Goal: Task Accomplishment & Management: Complete application form

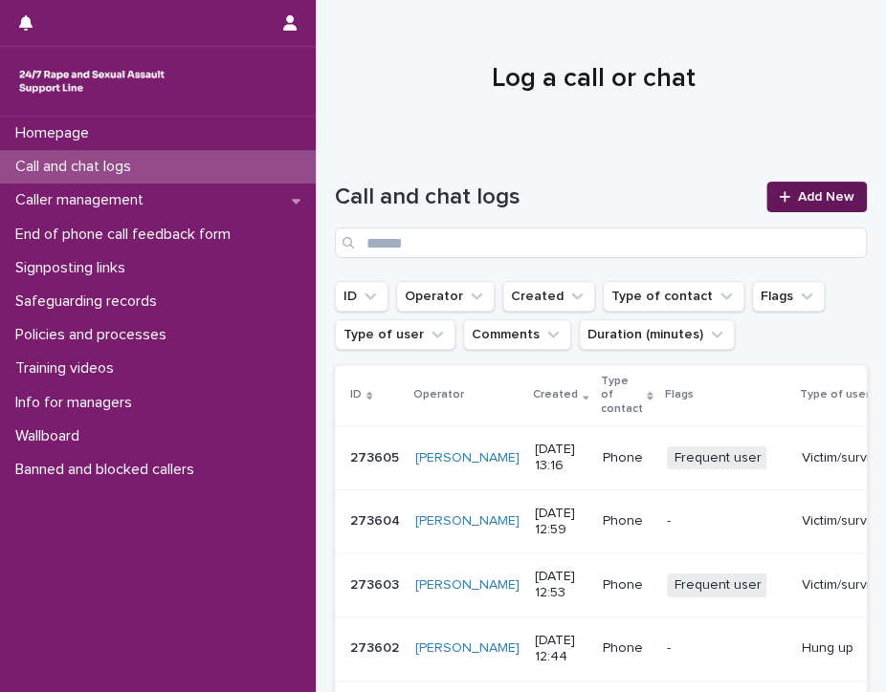
click at [798, 196] on span "Add New" at bounding box center [826, 196] width 56 height 13
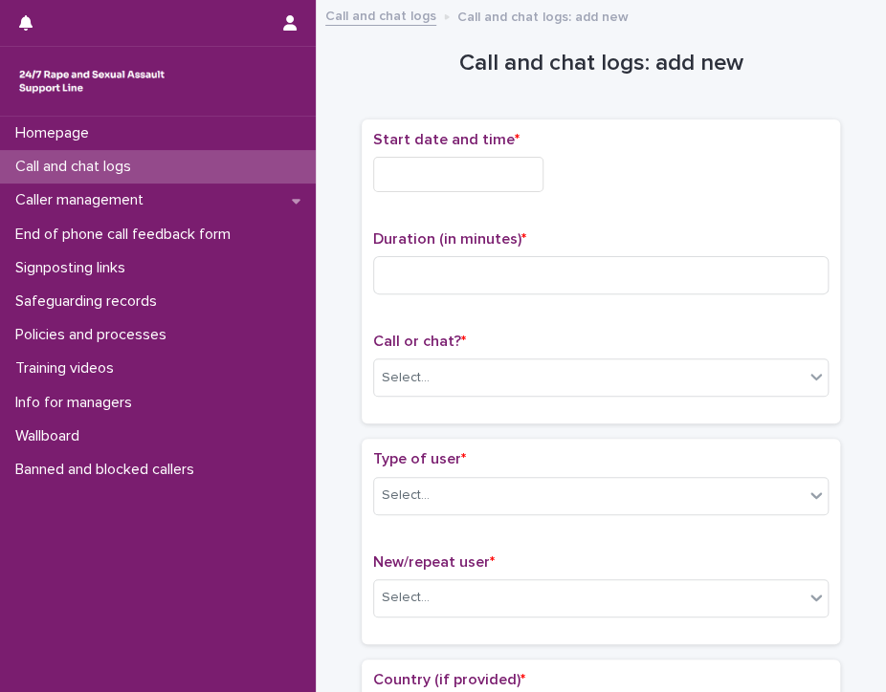
click at [508, 177] on input "text" at bounding box center [458, 174] width 170 height 35
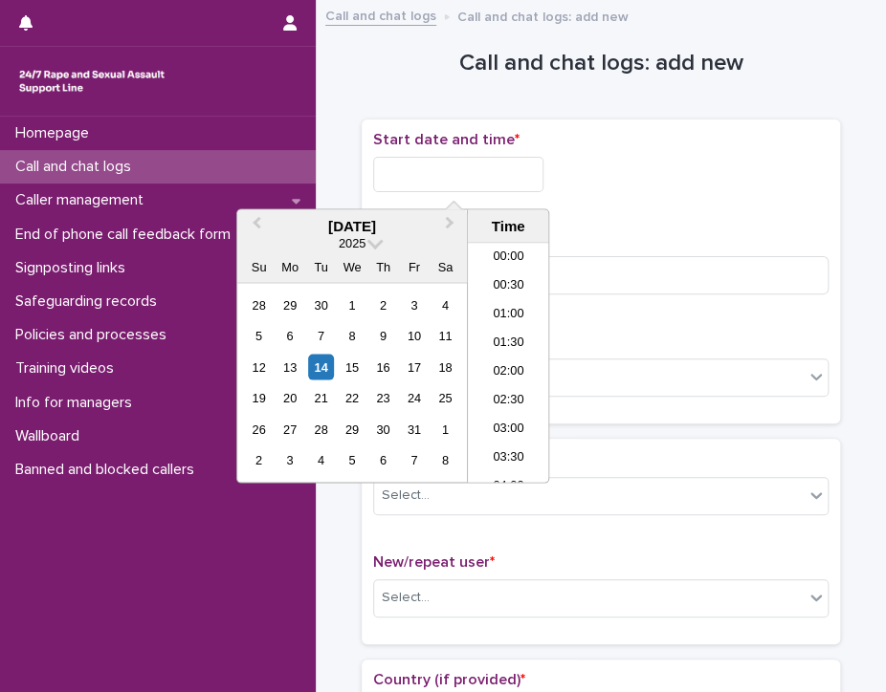
scroll to position [641, 0]
click at [500, 356] on li "13:00" at bounding box center [508, 363] width 81 height 29
click at [501, 167] on input "**********" at bounding box center [458, 174] width 170 height 35
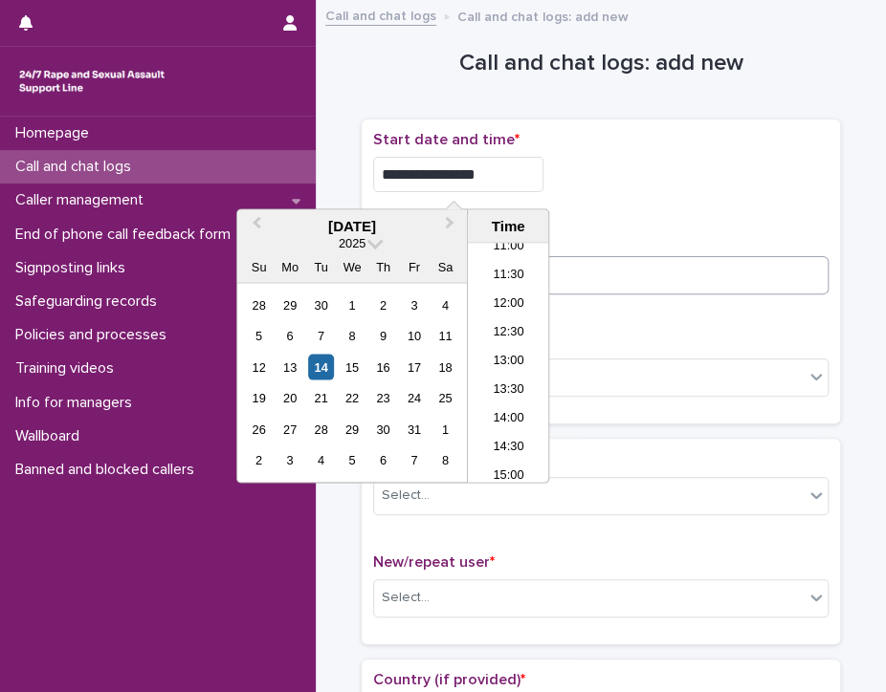
type input "**********"
click at [685, 269] on input at bounding box center [600, 275] width 455 height 38
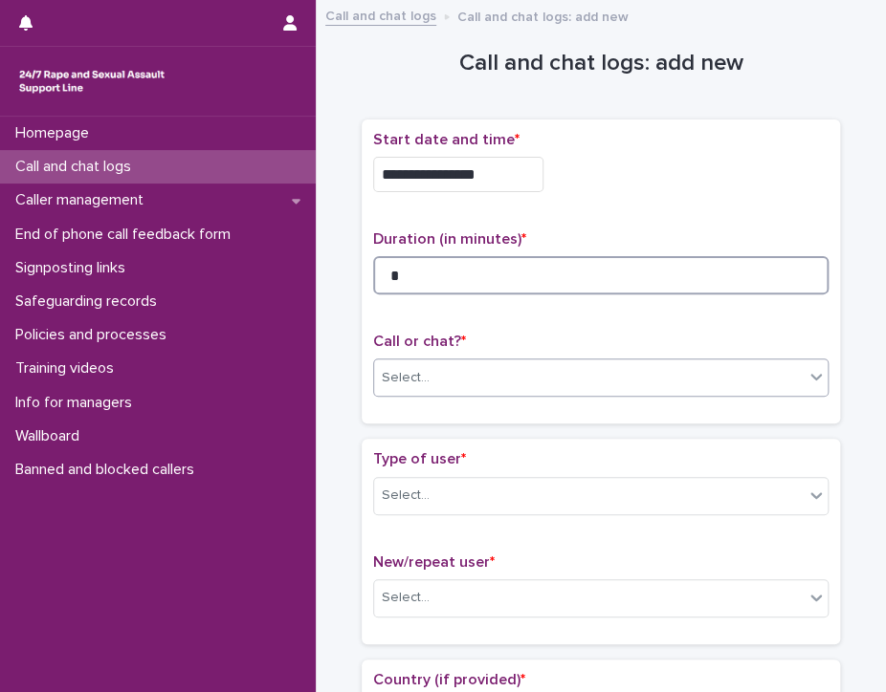
type input "*"
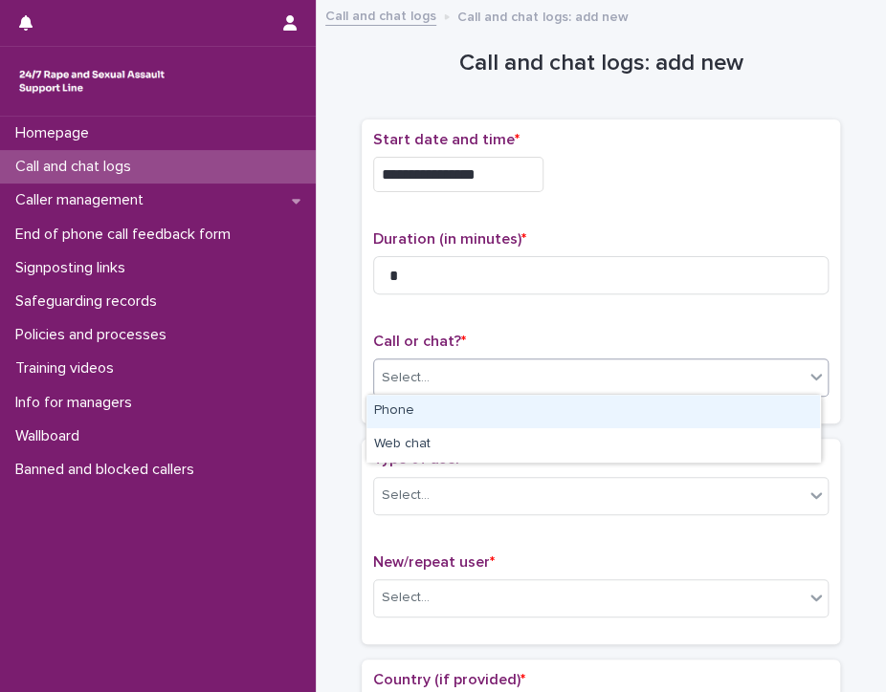
click at [625, 366] on div "Select..." at bounding box center [588, 378] width 429 height 32
click at [425, 406] on div "Phone" at bounding box center [592, 411] width 453 height 33
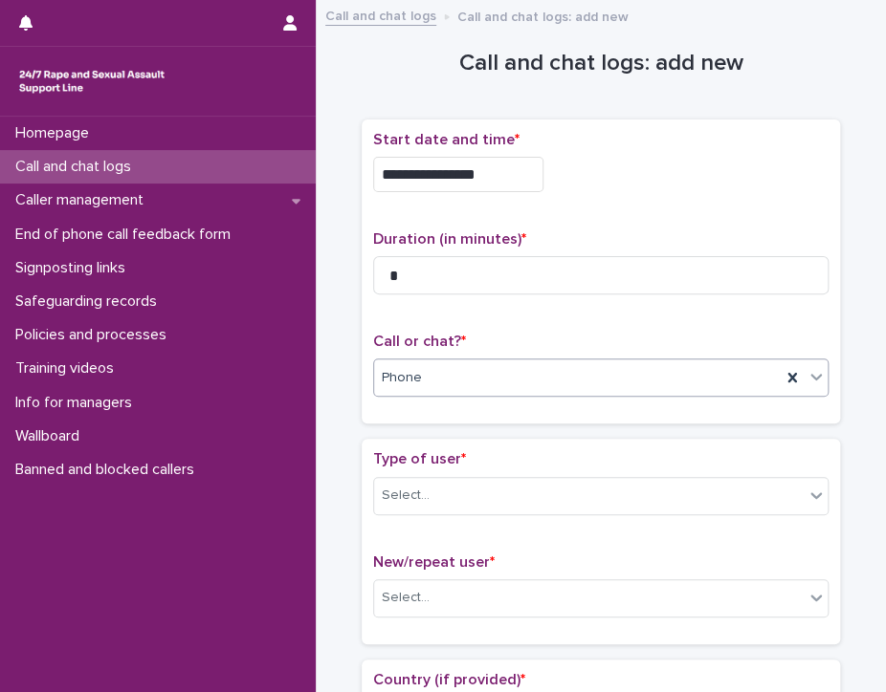
click at [438, 380] on div "Phone" at bounding box center [577, 378] width 406 height 32
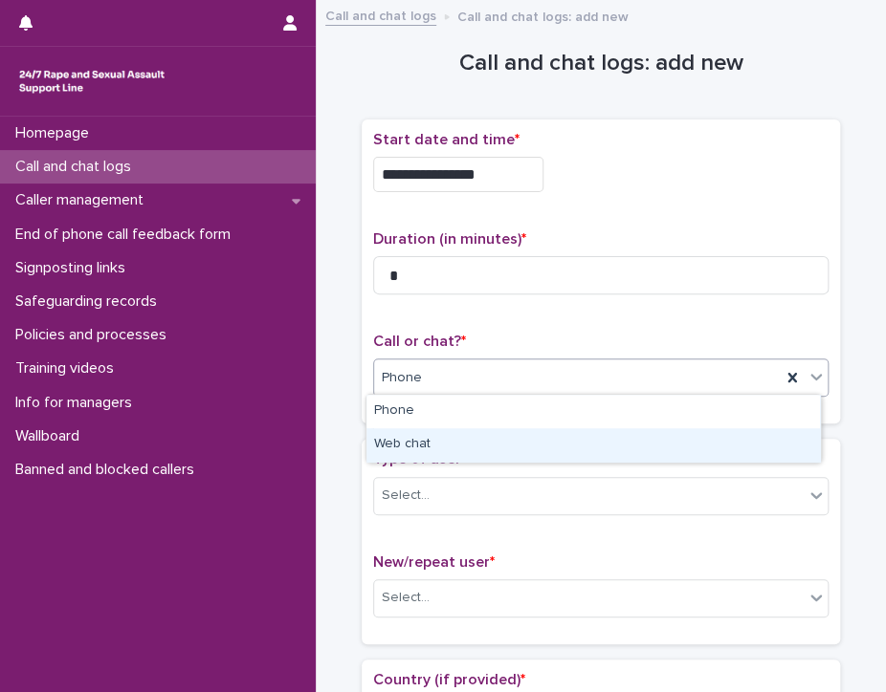
click at [421, 449] on div "Web chat" at bounding box center [592, 444] width 453 height 33
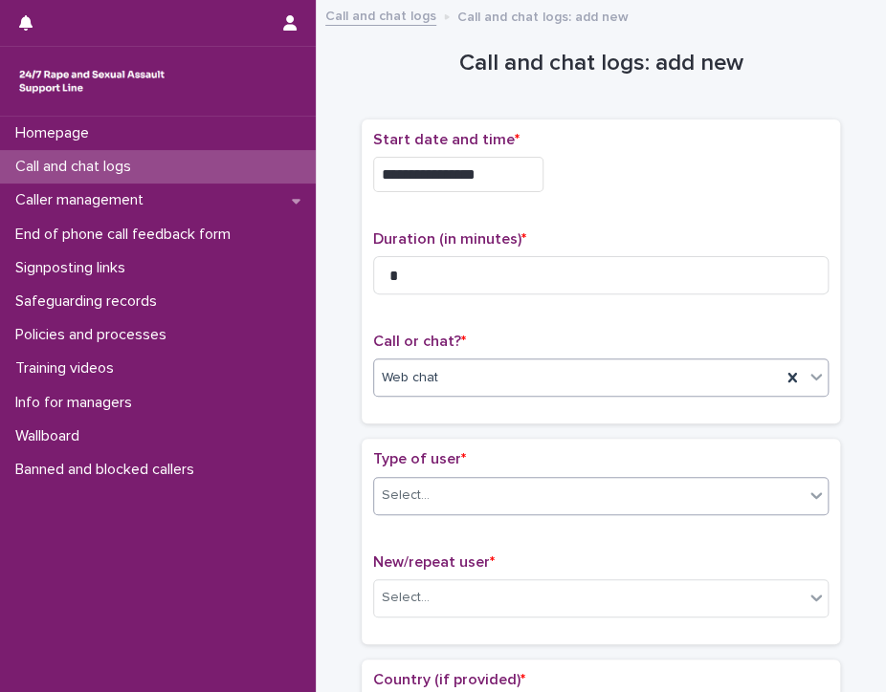
click at [412, 501] on div "Select..." at bounding box center [406, 496] width 48 height 20
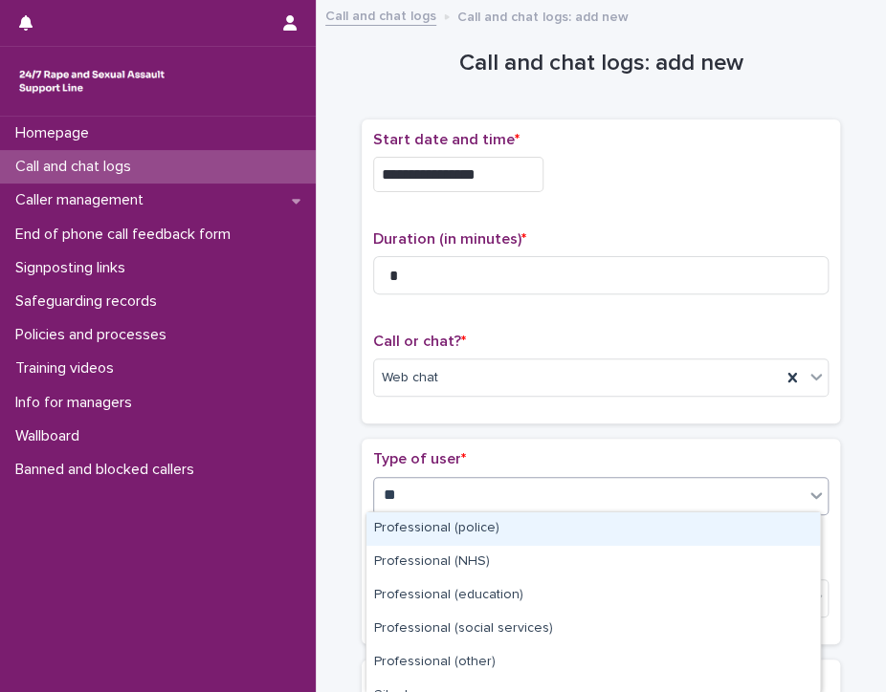
type input "***"
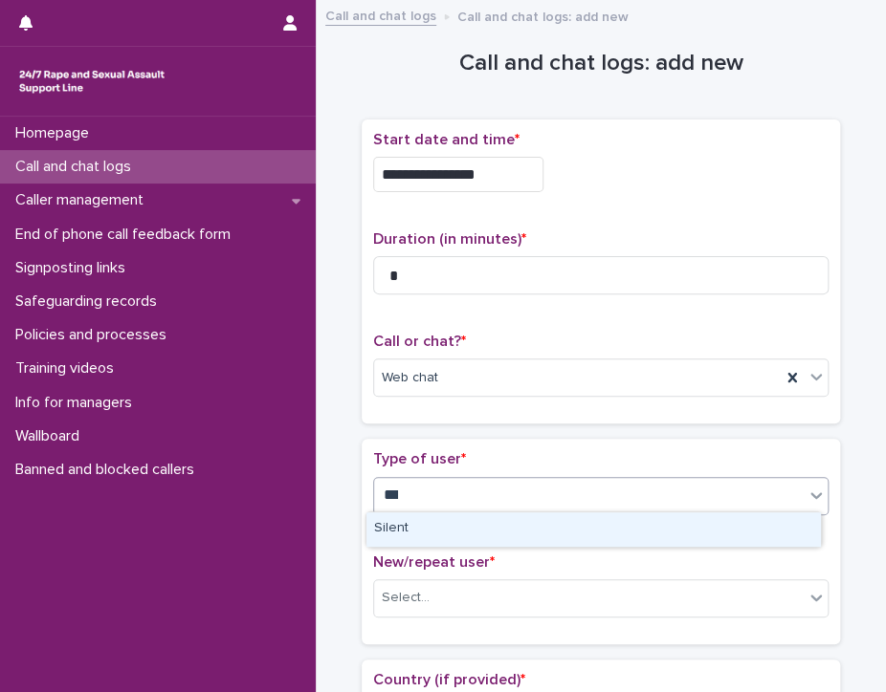
click at [405, 525] on div "Silent" at bounding box center [592, 529] width 453 height 33
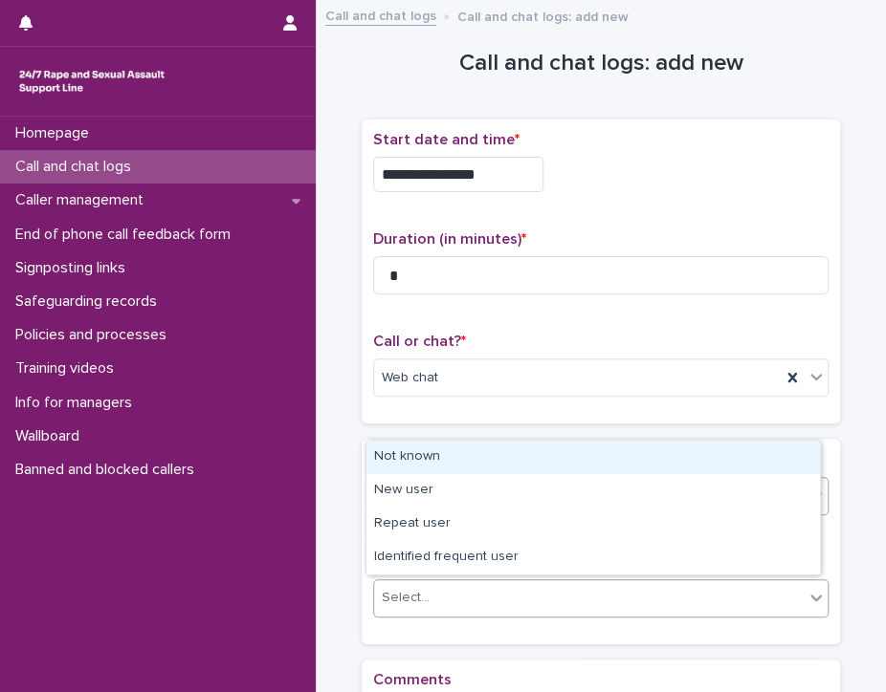
click at [408, 588] on div "Select..." at bounding box center [406, 598] width 48 height 20
click at [473, 450] on div "Not known" at bounding box center [592, 457] width 453 height 33
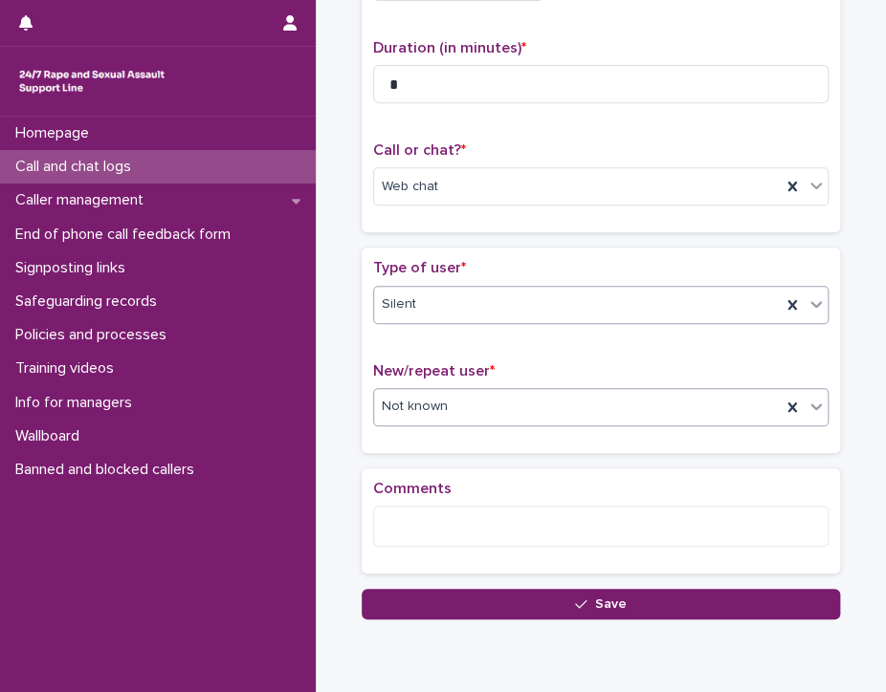
scroll to position [264, 0]
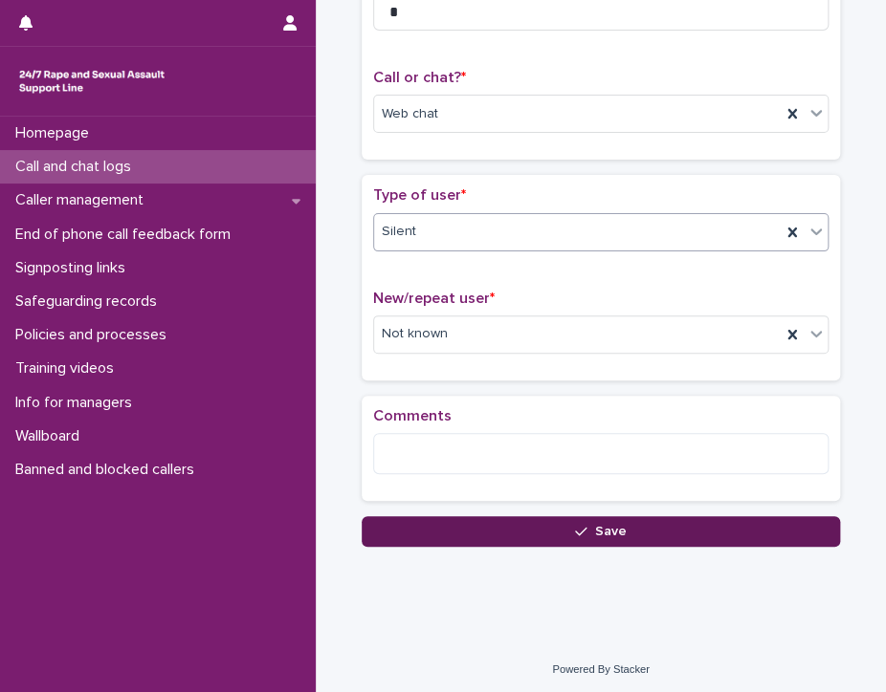
click at [578, 527] on icon "button" at bounding box center [580, 531] width 11 height 9
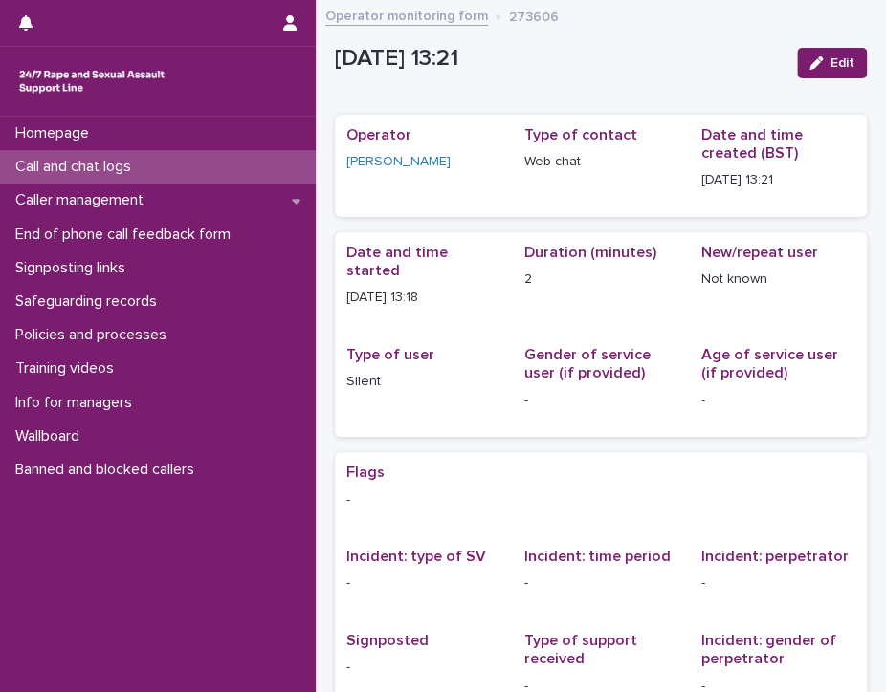
click at [63, 163] on p "Call and chat logs" at bounding box center [77, 167] width 139 height 18
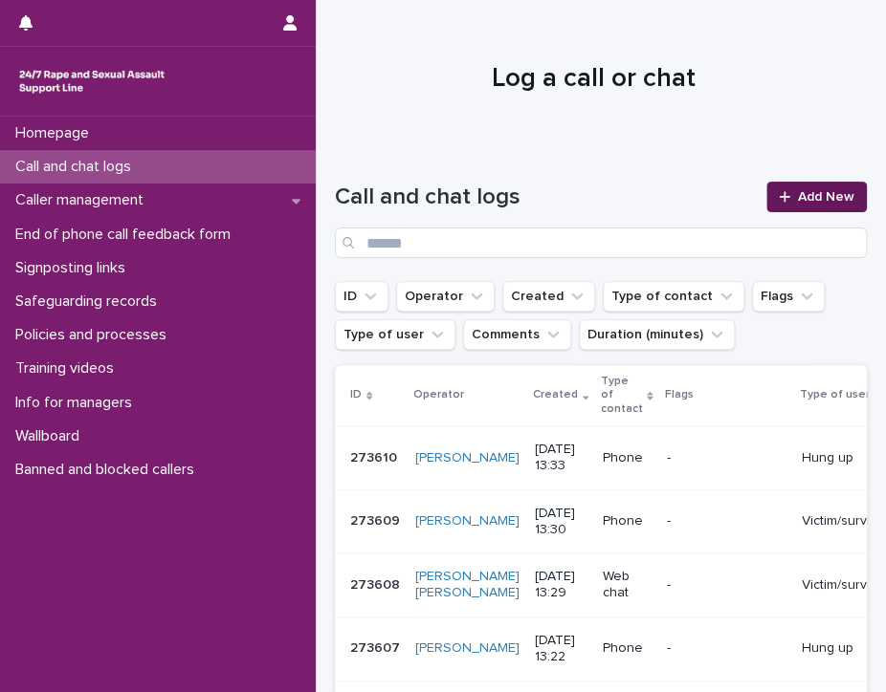
click at [799, 186] on link "Add New" at bounding box center [816, 197] width 100 height 31
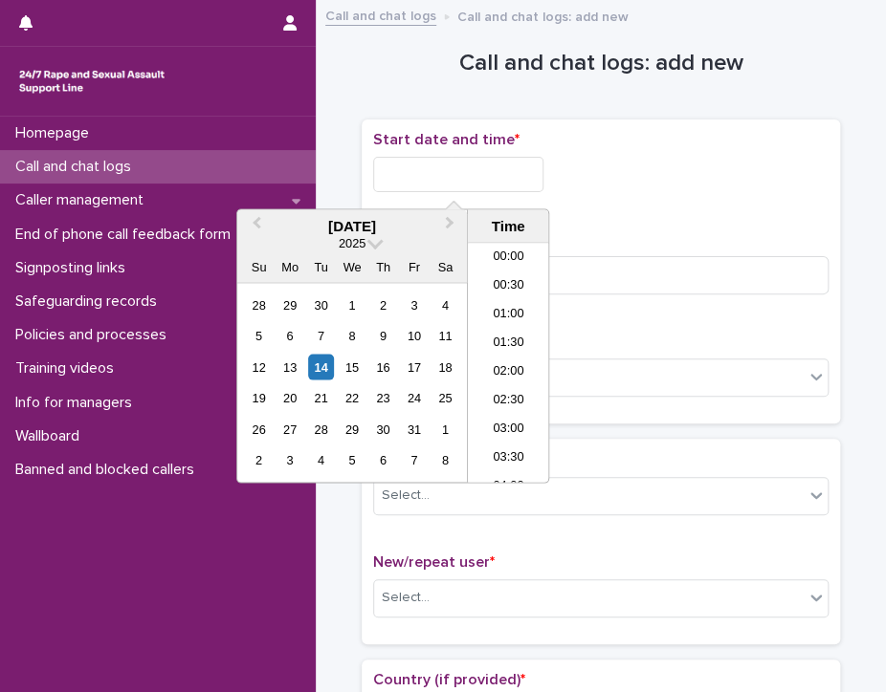
click at [418, 168] on input "text" at bounding box center [458, 174] width 170 height 35
click at [511, 355] on li "13:30" at bounding box center [508, 363] width 81 height 29
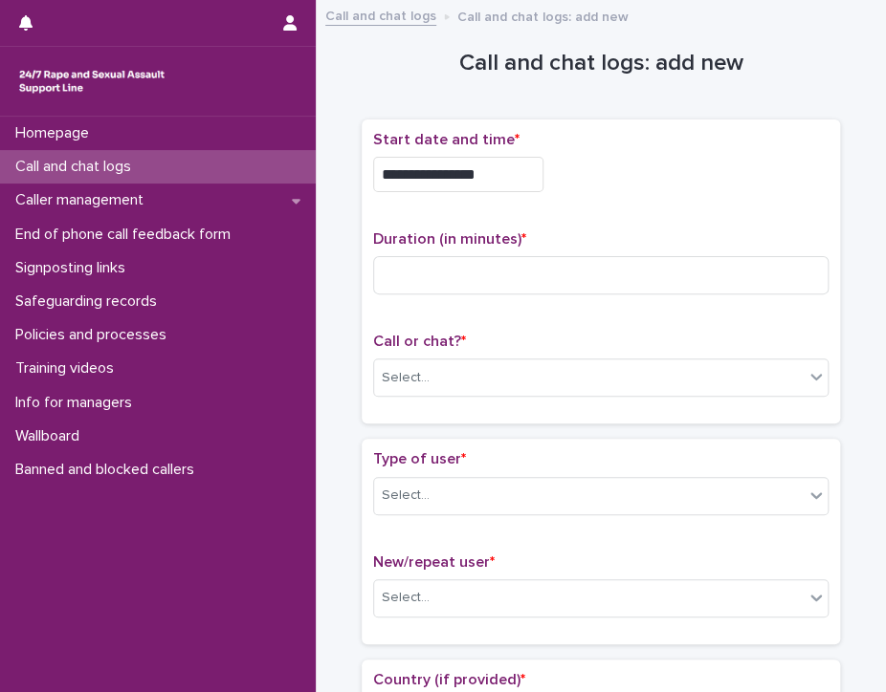
click at [495, 179] on input "**********" at bounding box center [458, 174] width 170 height 35
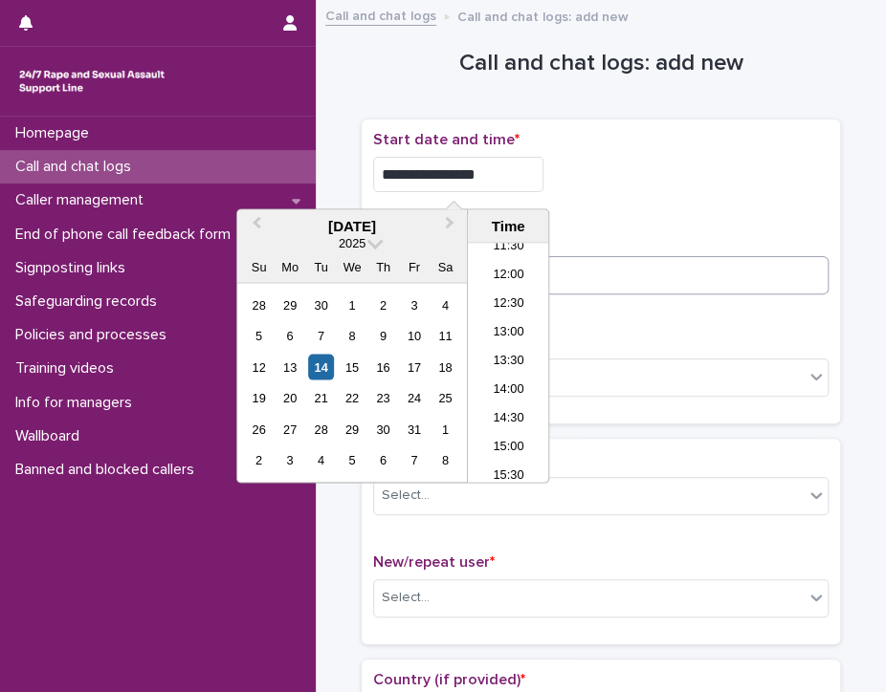
type input "**********"
click at [666, 277] on input at bounding box center [600, 275] width 455 height 38
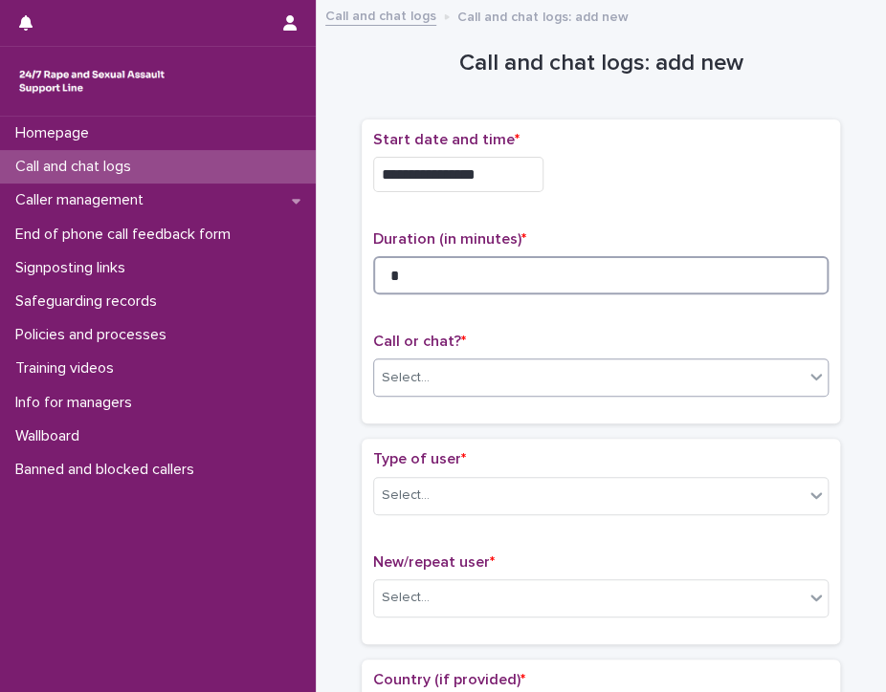
type input "*"
click at [525, 362] on div "Select..." at bounding box center [588, 378] width 429 height 32
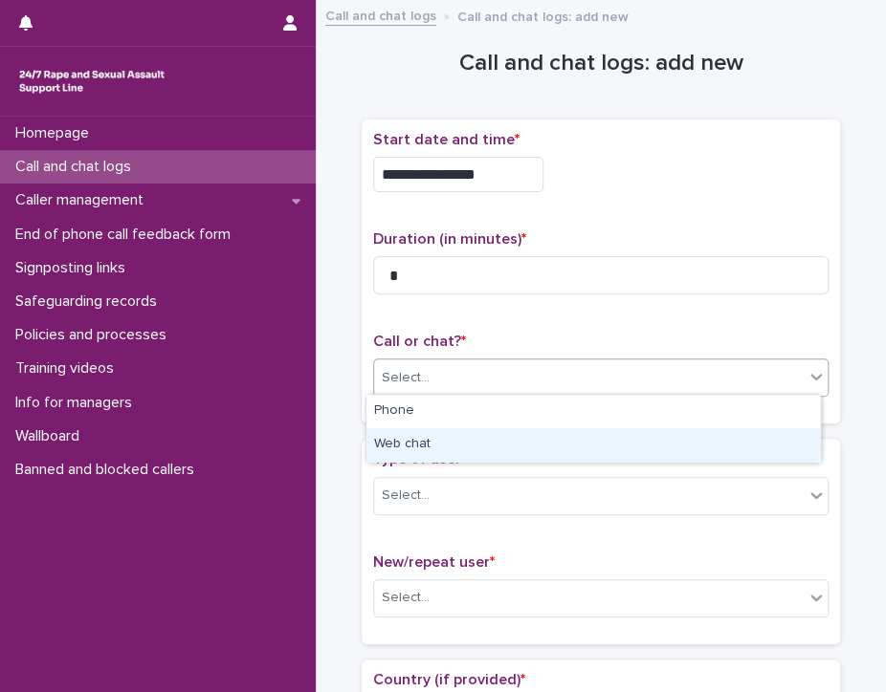
click at [467, 438] on div "Web chat" at bounding box center [592, 444] width 453 height 33
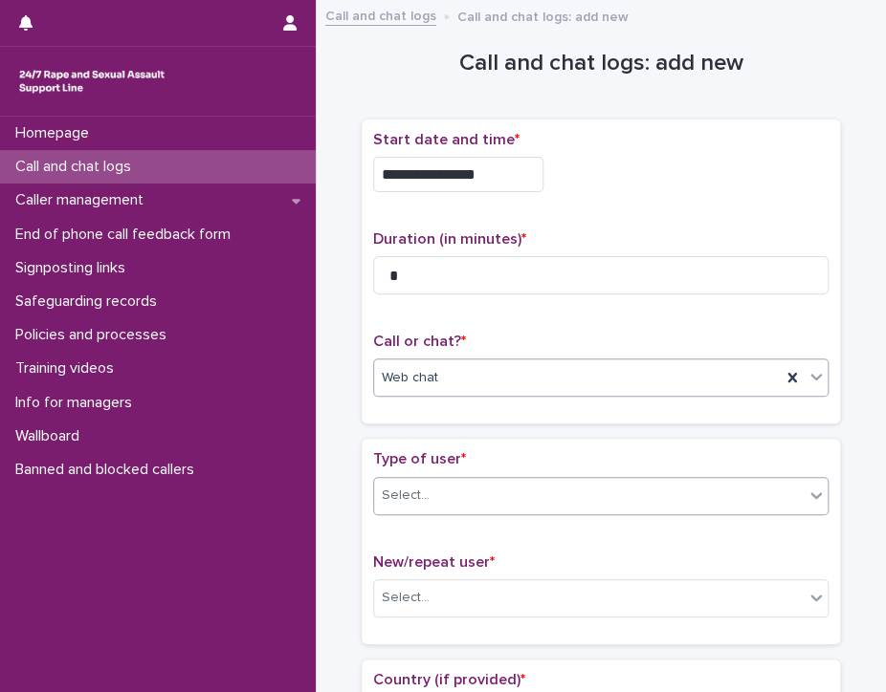
click at [449, 485] on div "Select..." at bounding box center [588, 496] width 429 height 32
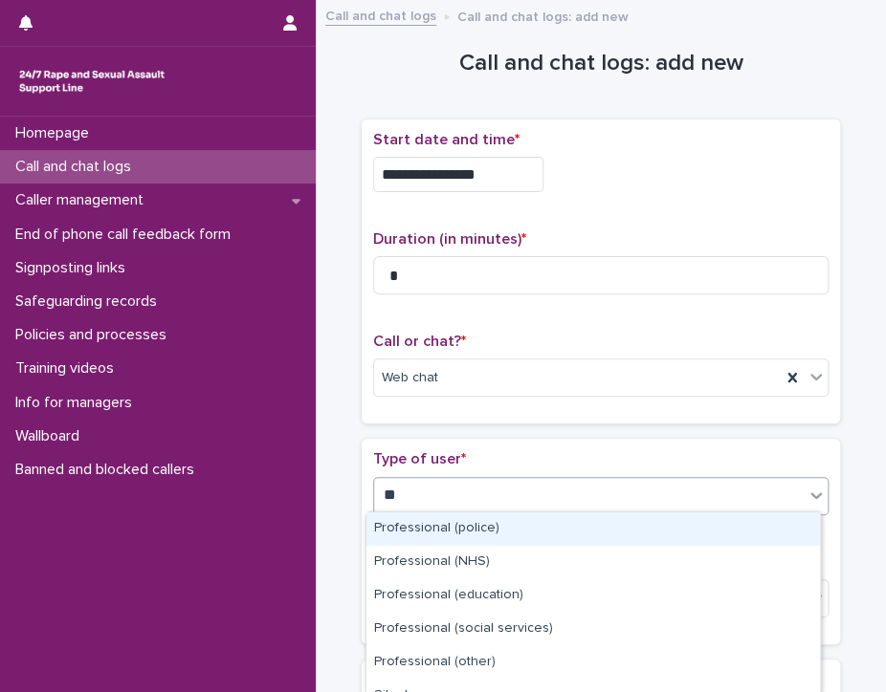
type input "***"
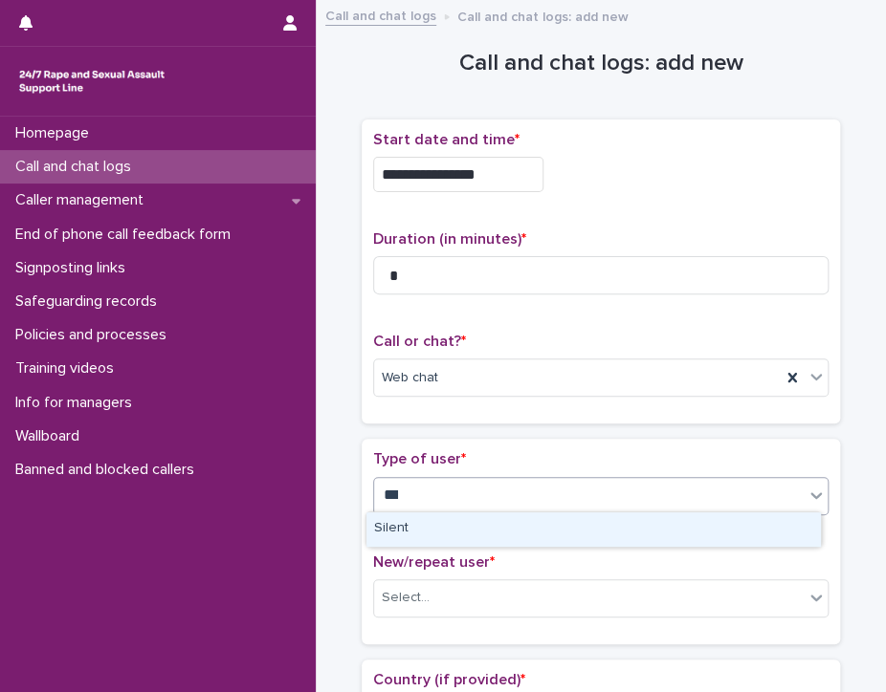
click at [426, 531] on div "Silent" at bounding box center [592, 529] width 453 height 33
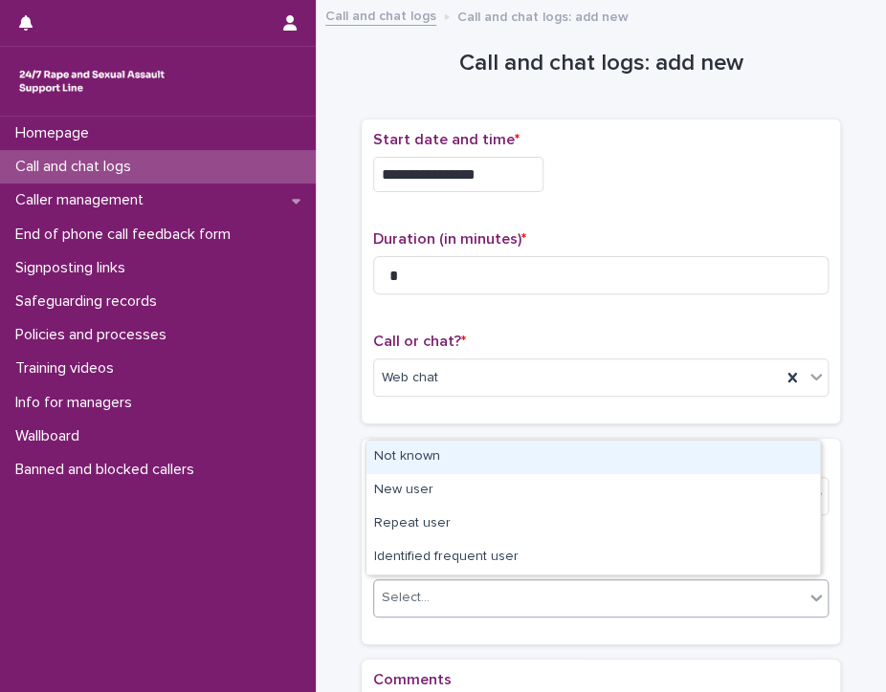
click at [460, 584] on div "Select..." at bounding box center [588, 598] width 429 height 32
click at [413, 451] on div "Not known" at bounding box center [592, 457] width 453 height 33
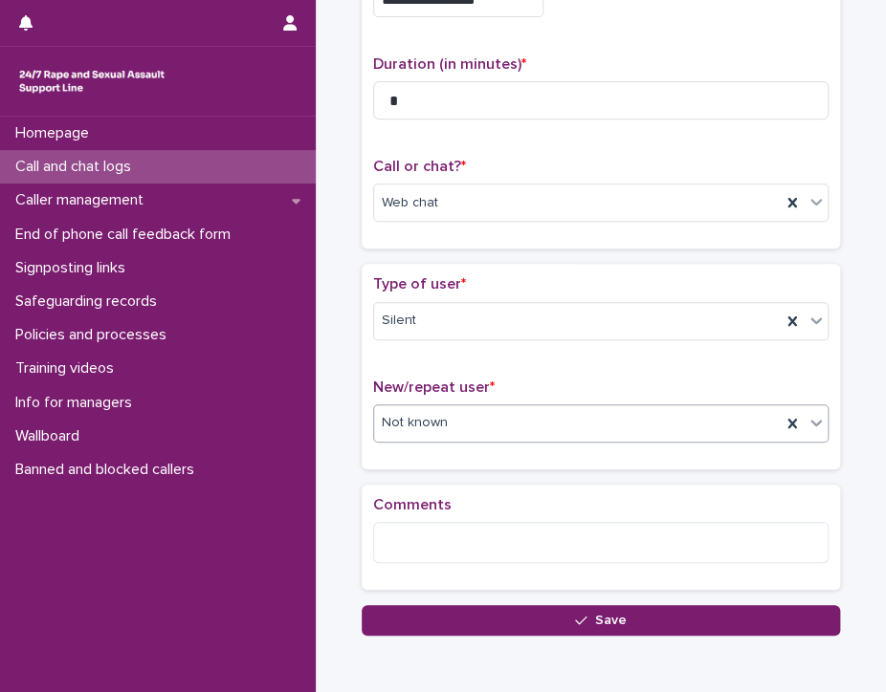
scroll to position [264, 0]
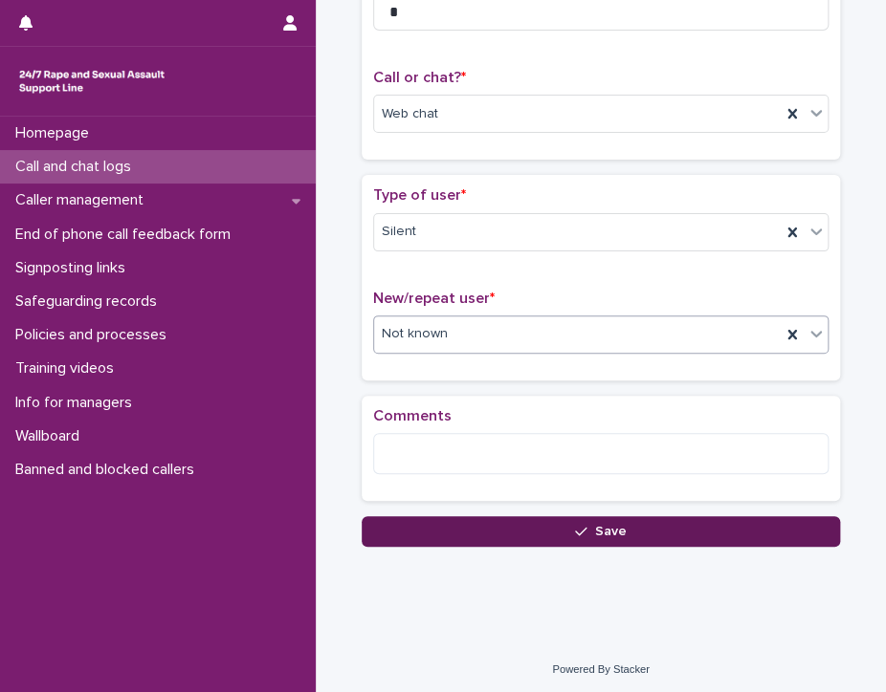
click at [515, 524] on button "Save" at bounding box center [600, 531] width 478 height 31
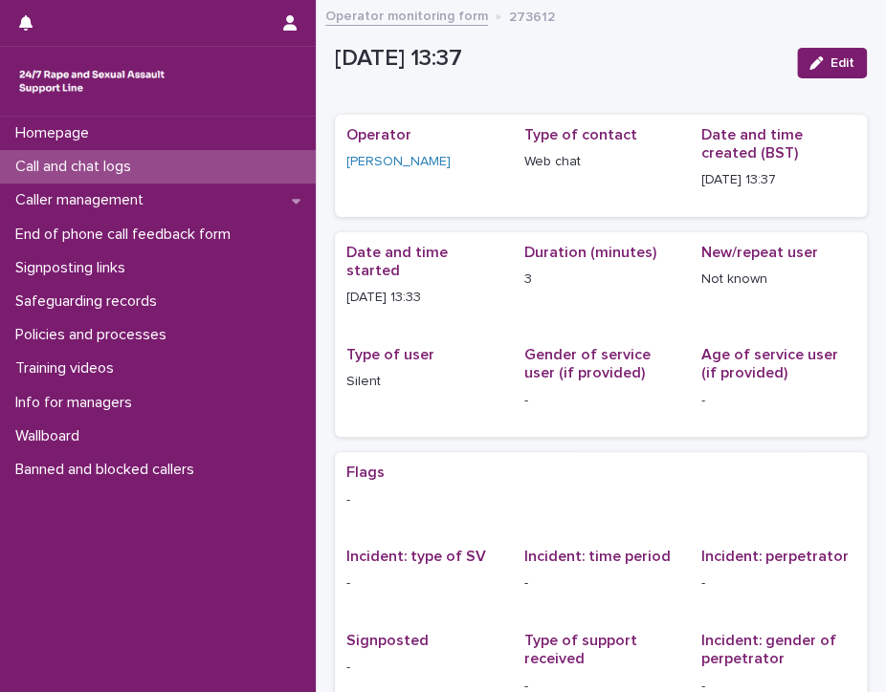
click at [31, 159] on p "Call and chat logs" at bounding box center [77, 167] width 139 height 18
